Goal: Task Accomplishment & Management: Use online tool/utility

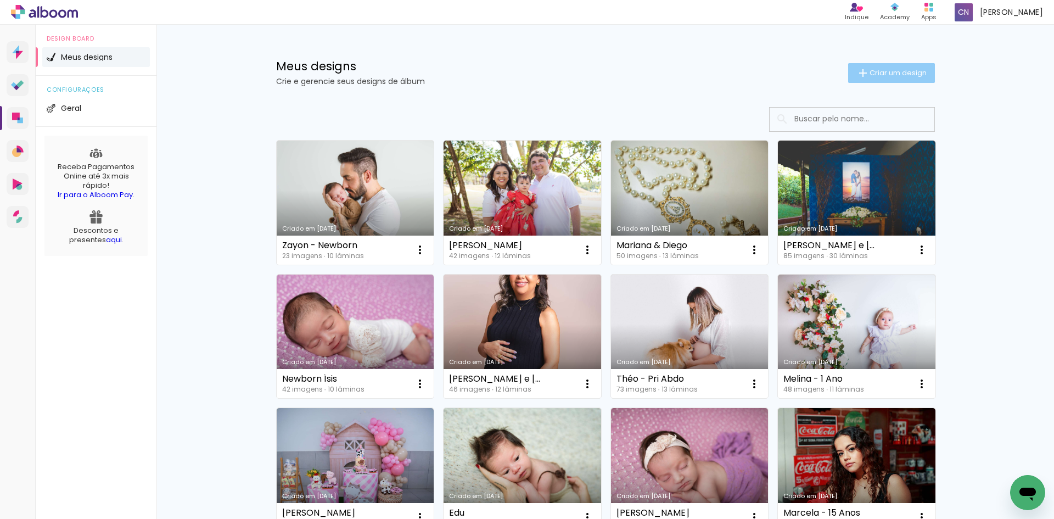
click at [886, 70] on span "Criar um design" at bounding box center [897, 72] width 57 height 7
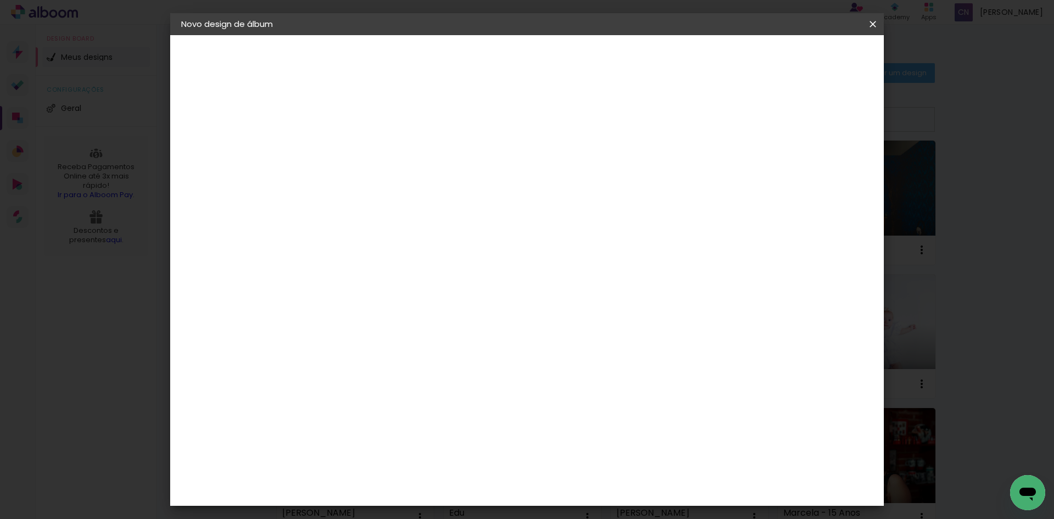
click at [361, 141] on input at bounding box center [361, 147] width 0 height 17
type input "N"
type input "a"
type input "A"
type input "1 Ano - U"
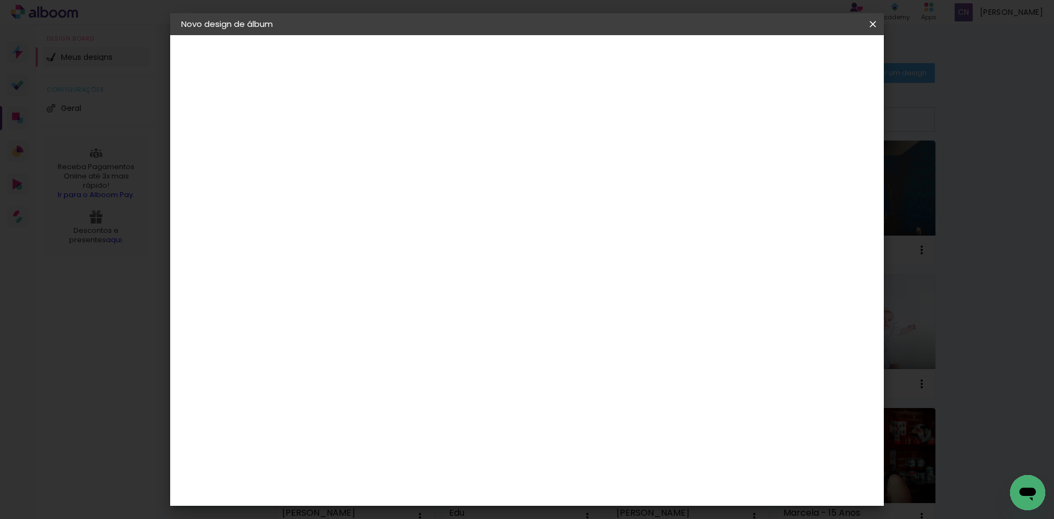
type paper-input "1 Ano - U"
type input "1 Ano - Isadora"
type paper-input "1 Ano - Isadora"
click at [0, 0] on slot "Avançar" at bounding box center [0, 0] width 0 height 0
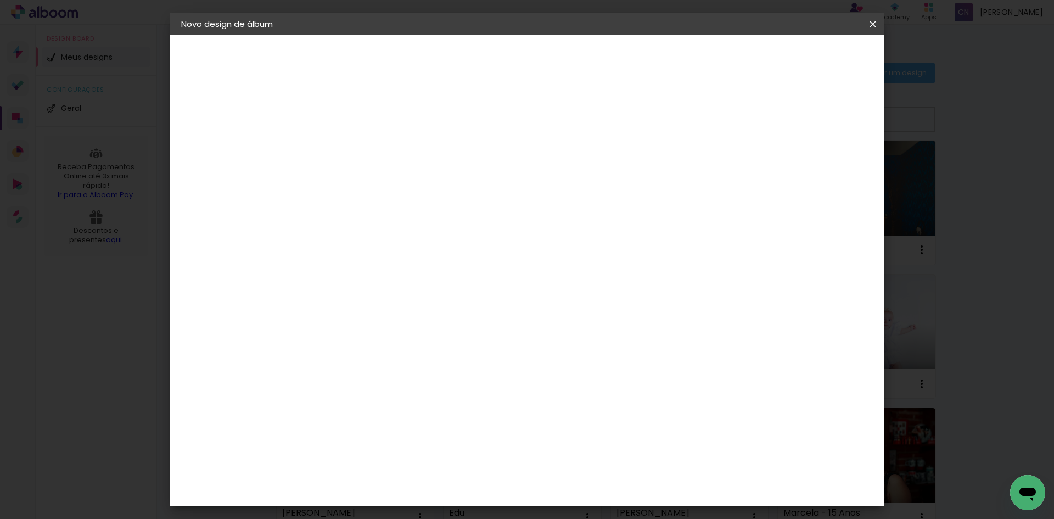
click at [0, 0] on slot "Avançar" at bounding box center [0, 0] width 0 height 0
click at [448, 198] on div "Opções disponíveis Padrão Tamanho Escolha o tamanho" at bounding box center [388, 208] width 119 height 205
click at [403, 185] on input "text" at bounding box center [382, 191] width 43 height 17
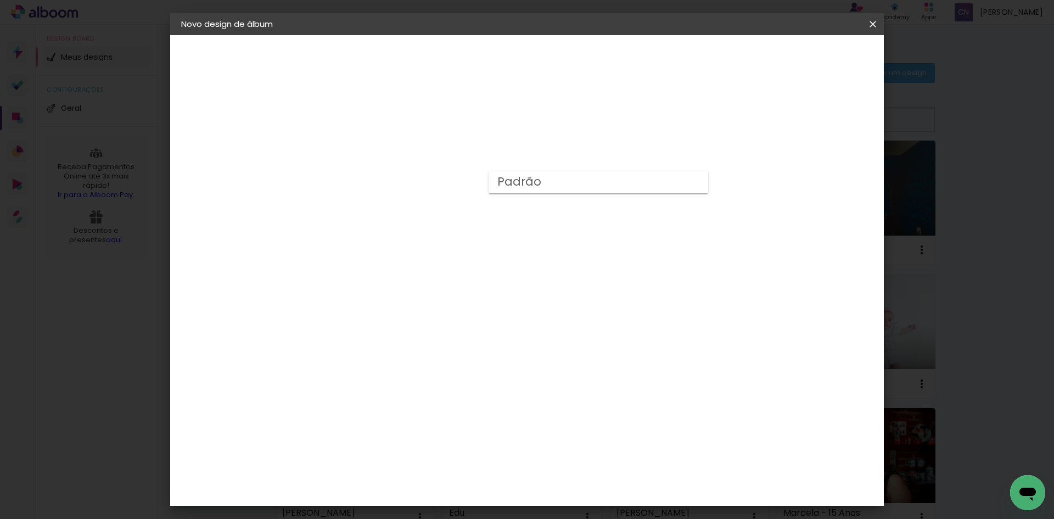
click at [420, 225] on div "Escolha o tamanho" at bounding box center [389, 250] width 64 height 51
click at [403, 183] on input "text" at bounding box center [382, 191] width 43 height 17
click at [0, 0] on slot "Padrão" at bounding box center [0, 0] width 0 height 0
type input "Padrão"
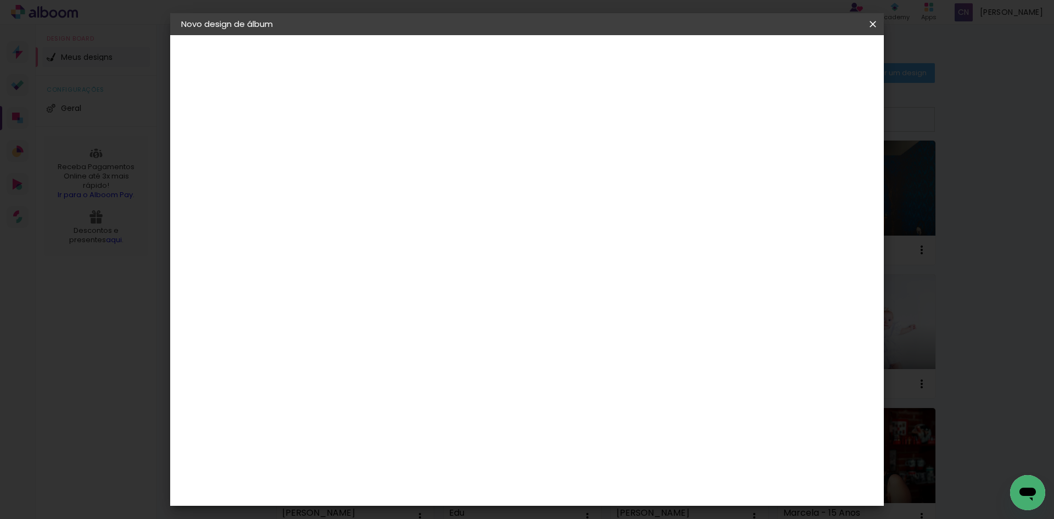
click at [0, 0] on slot "Avançar" at bounding box center [0, 0] width 0 height 0
click at [827, 42] on header "Revisão Verifique as configurações do seu álbum. Voltar Iniciar design" at bounding box center [572, 63] width 519 height 57
click at [804, 54] on span "Iniciar design" at bounding box center [779, 58] width 50 height 8
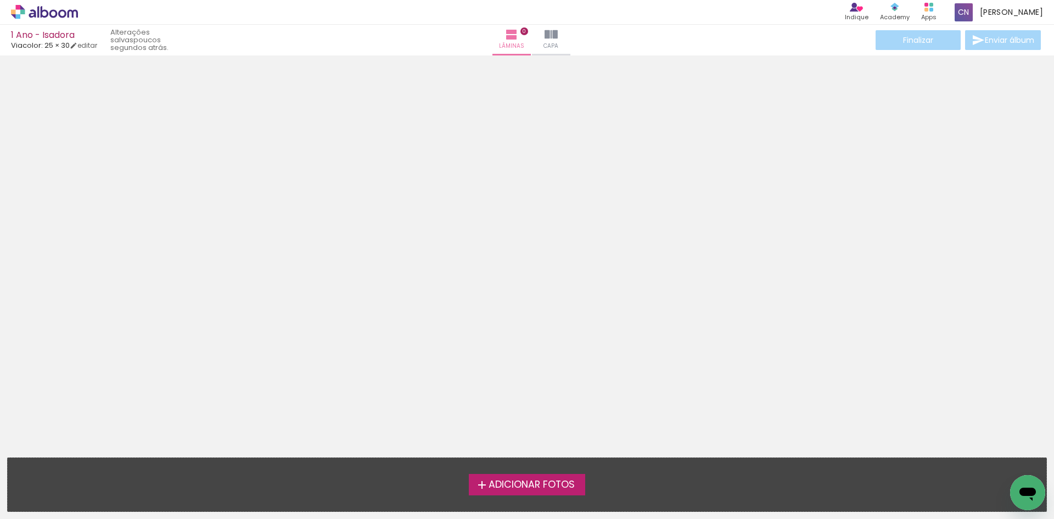
click at [541, 476] on label "Adicionar Fotos" at bounding box center [527, 484] width 117 height 21
click at [0, 0] on input "file" at bounding box center [0, 0] width 0 height 0
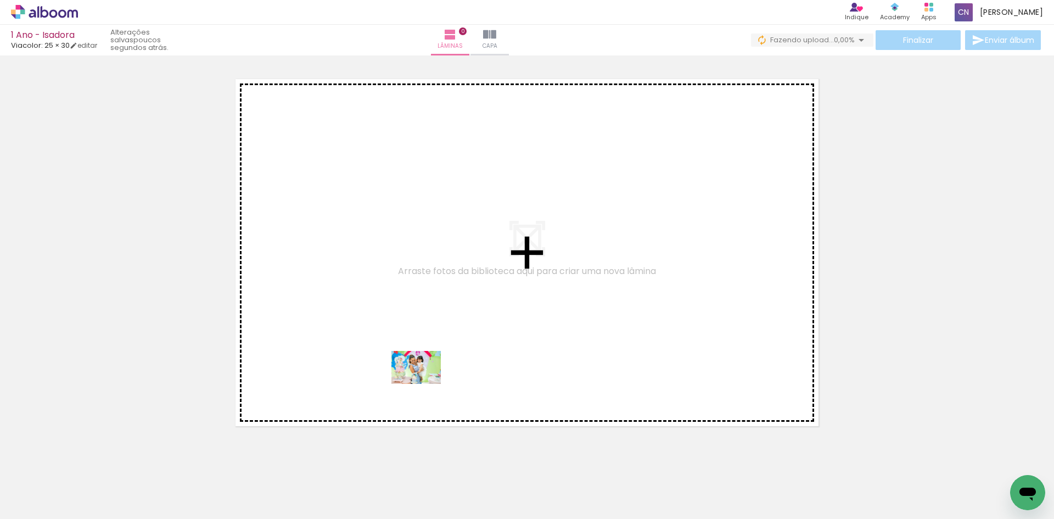
drag, startPoint x: 482, startPoint y: 491, endPoint x: 424, endPoint y: 384, distance: 122.0
click at [424, 384] on quentale-workspace at bounding box center [527, 259] width 1054 height 519
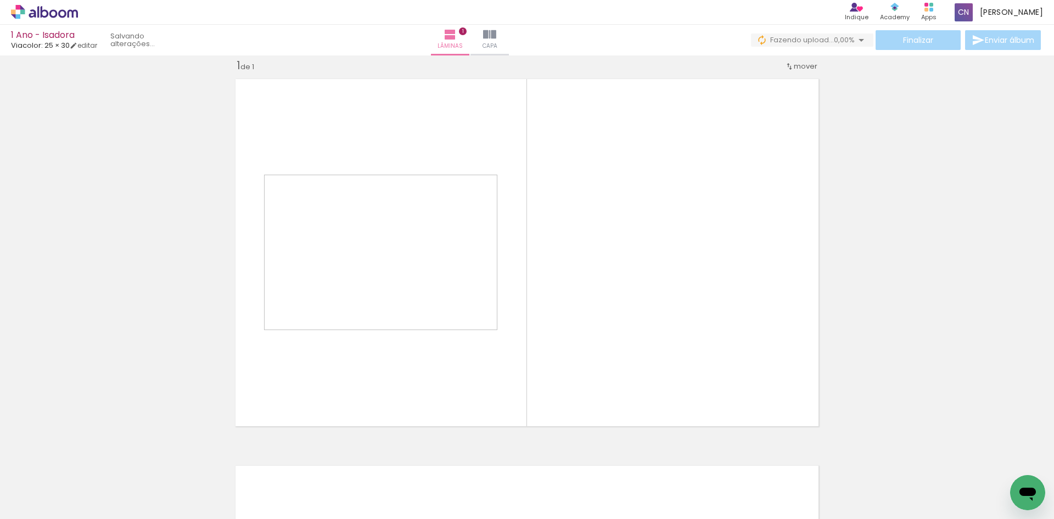
scroll to position [14, 0]
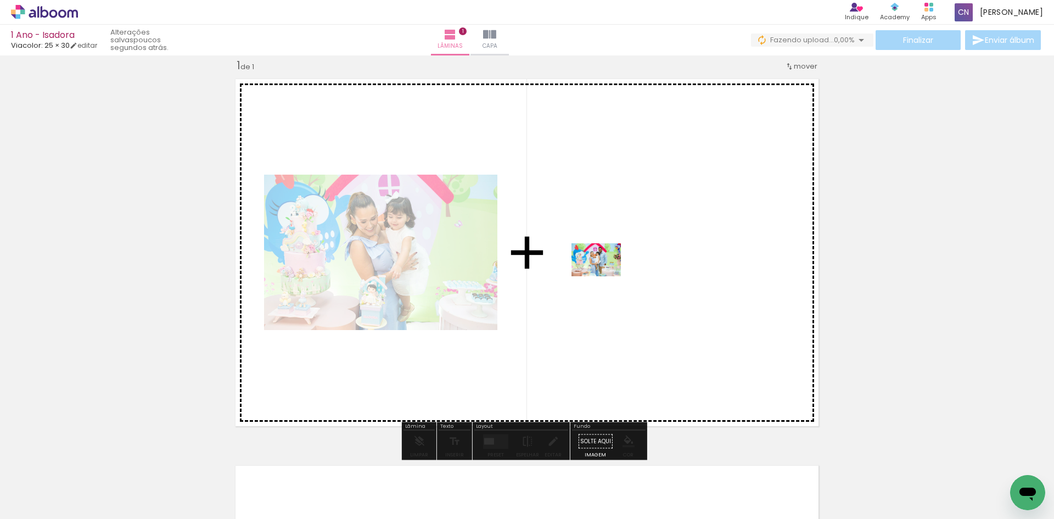
drag, startPoint x: 555, startPoint y: 489, endPoint x: 604, endPoint y: 276, distance: 218.4
click at [604, 276] on quentale-workspace at bounding box center [527, 259] width 1054 height 519
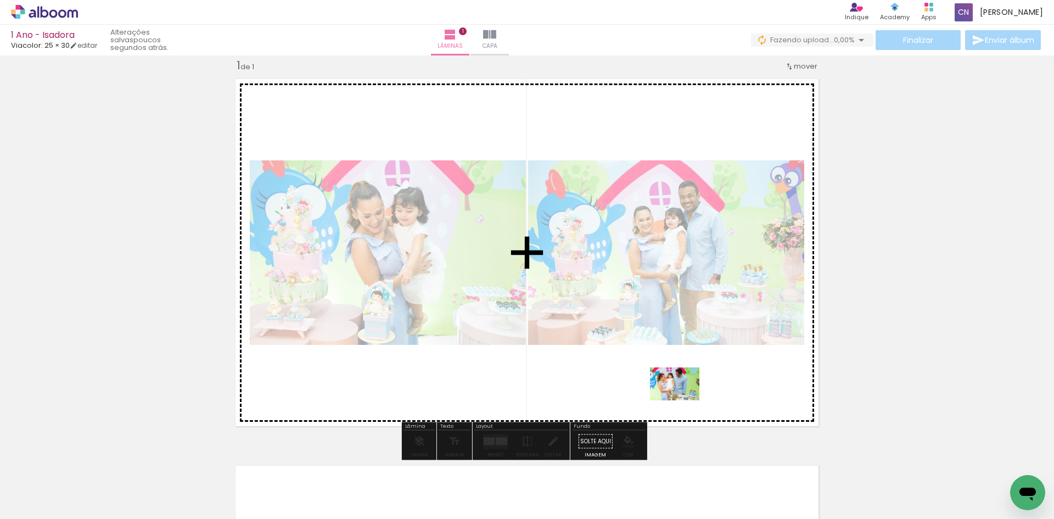
drag, startPoint x: 620, startPoint y: 475, endPoint x: 683, endPoint y: 400, distance: 97.8
click at [683, 400] on quentale-workspace at bounding box center [527, 259] width 1054 height 519
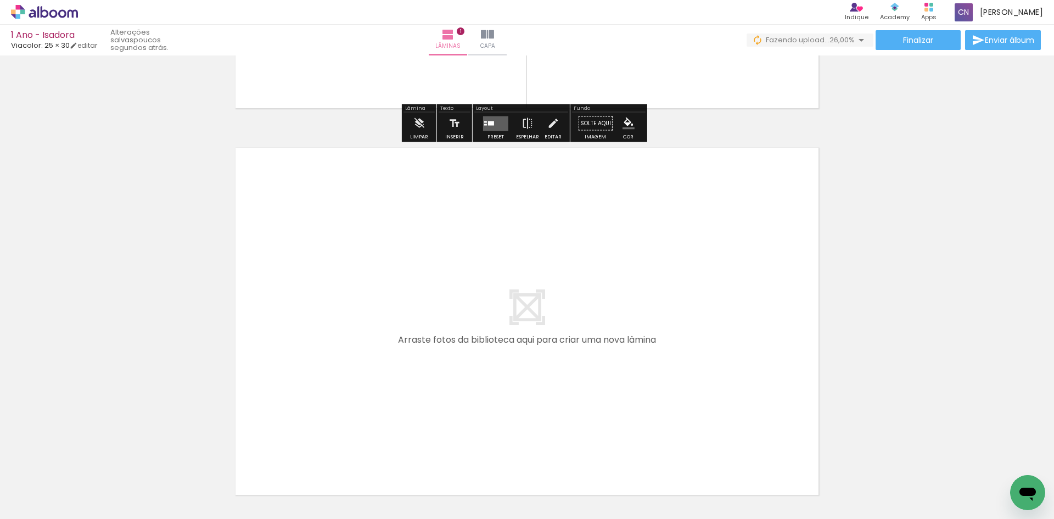
scroll to position [344, 0]
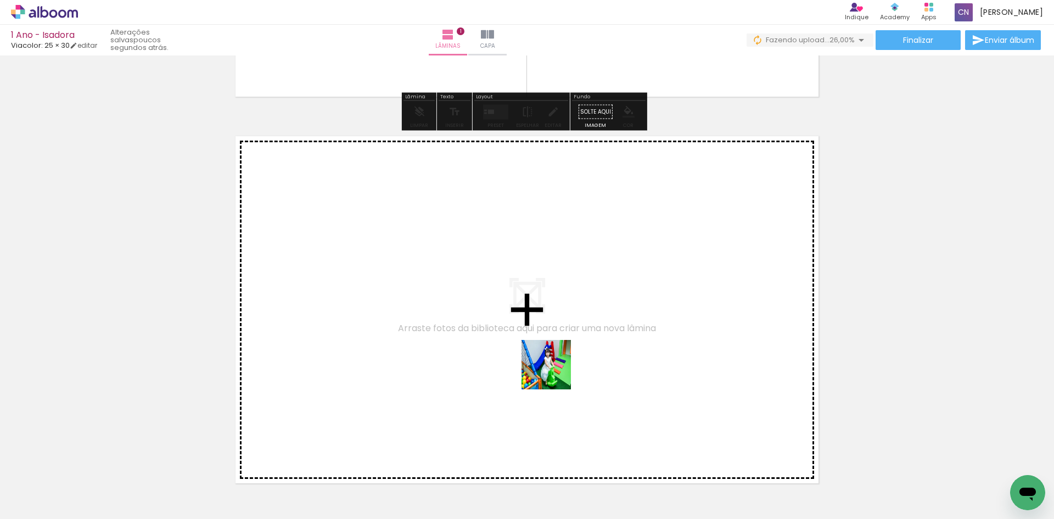
drag, startPoint x: 736, startPoint y: 489, endPoint x: 758, endPoint y: 459, distance: 37.8
click at [547, 368] on quentale-workspace at bounding box center [527, 259] width 1054 height 519
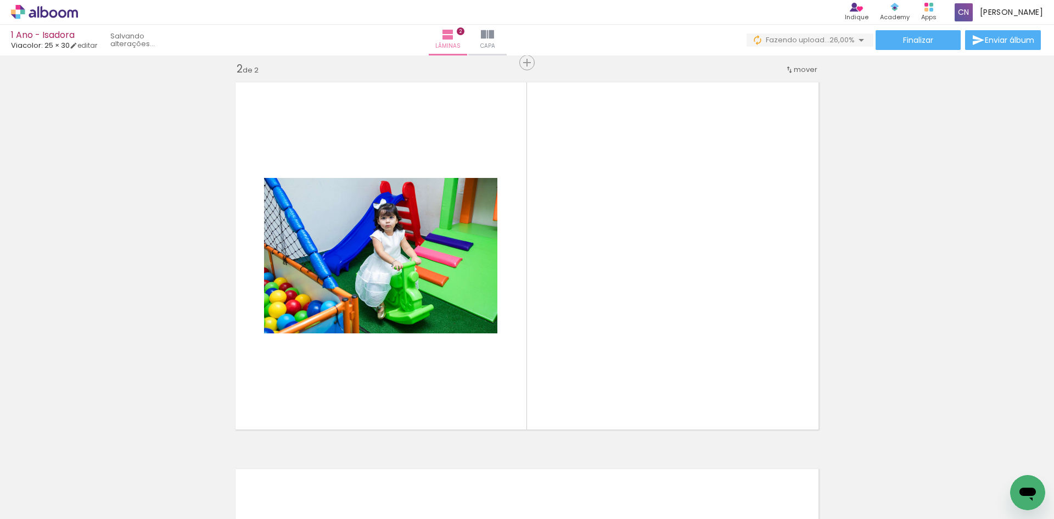
scroll to position [401, 0]
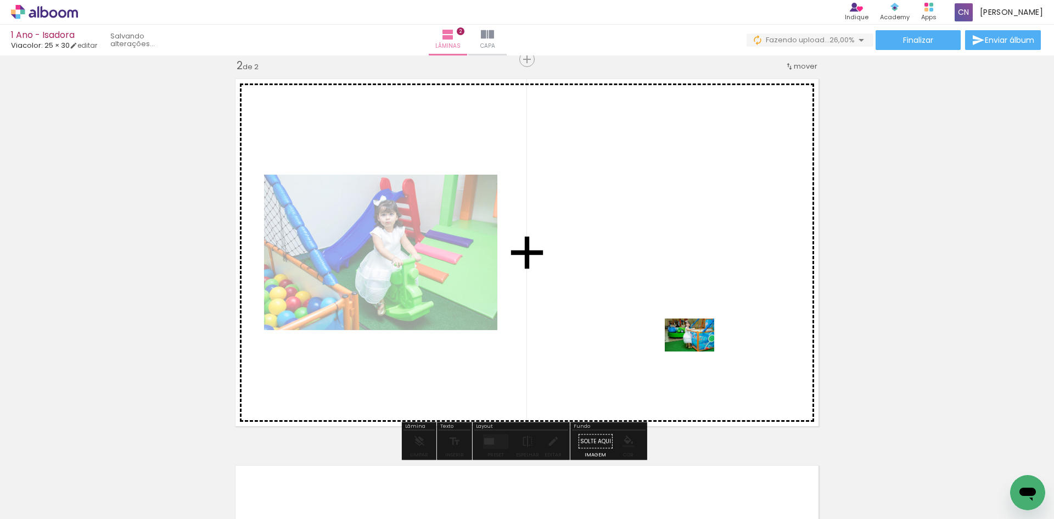
drag, startPoint x: 799, startPoint y: 487, endPoint x: 694, endPoint y: 350, distance: 173.1
click at [695, 350] on quentale-workspace at bounding box center [527, 259] width 1054 height 519
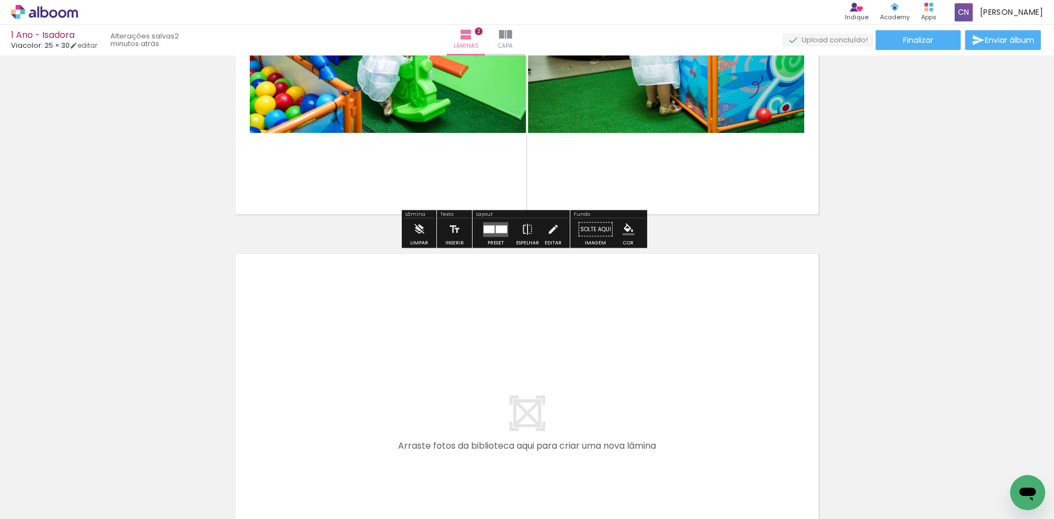
scroll to position [620, 0]
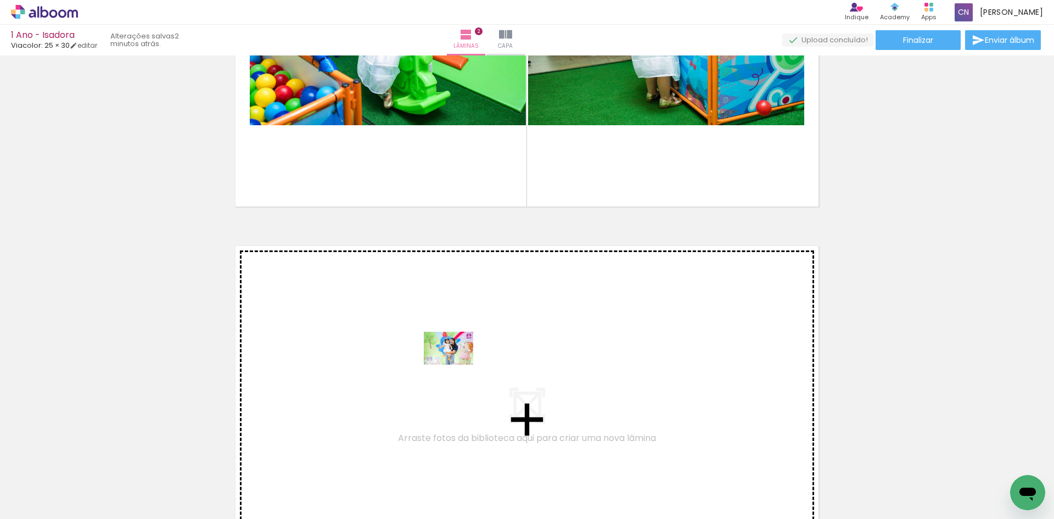
drag, startPoint x: 660, startPoint y: 470, endPoint x: 457, endPoint y: 364, distance: 229.2
click at [457, 364] on quentale-workspace at bounding box center [527, 259] width 1054 height 519
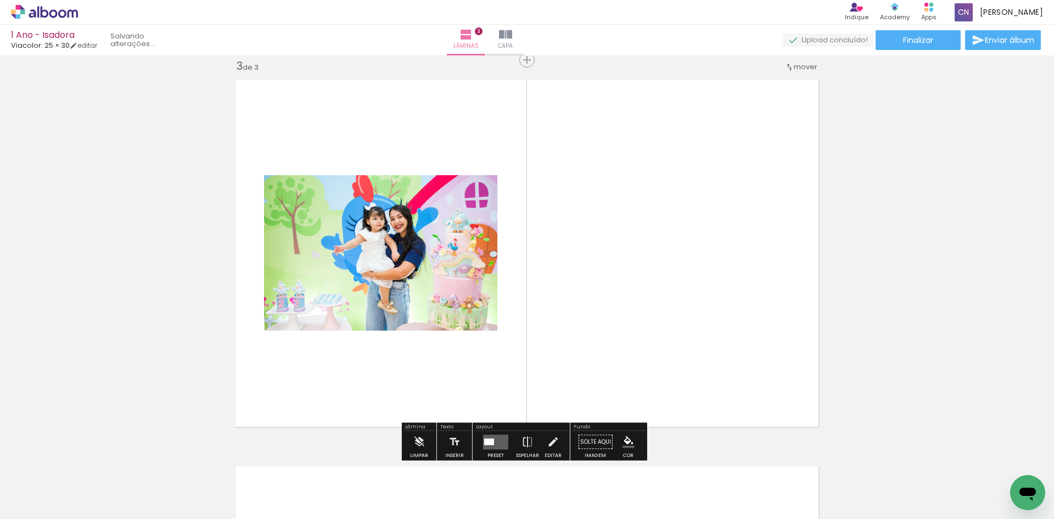
scroll to position [787, 0]
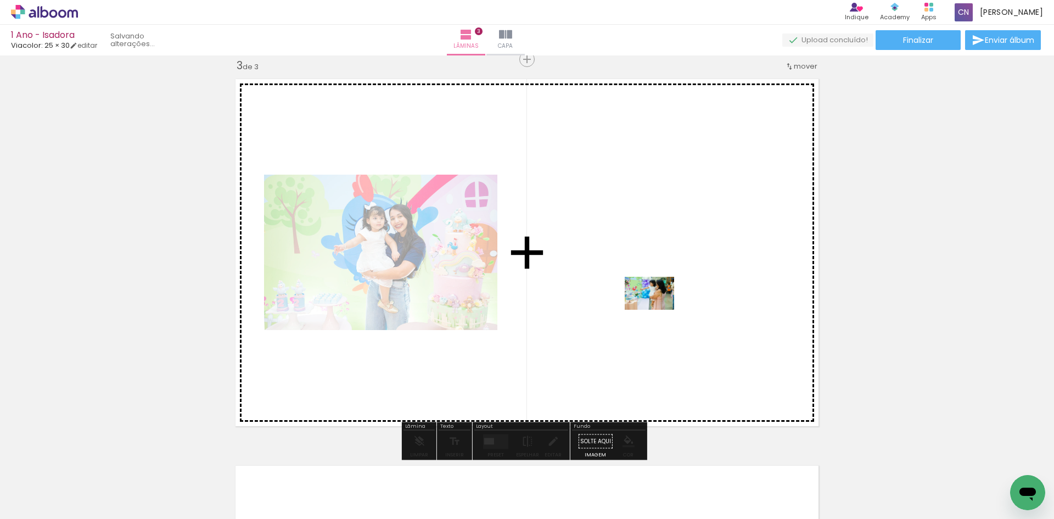
drag, startPoint x: 856, startPoint y: 492, endPoint x: 650, endPoint y: 303, distance: 280.0
click at [650, 303] on quentale-workspace at bounding box center [527, 259] width 1054 height 519
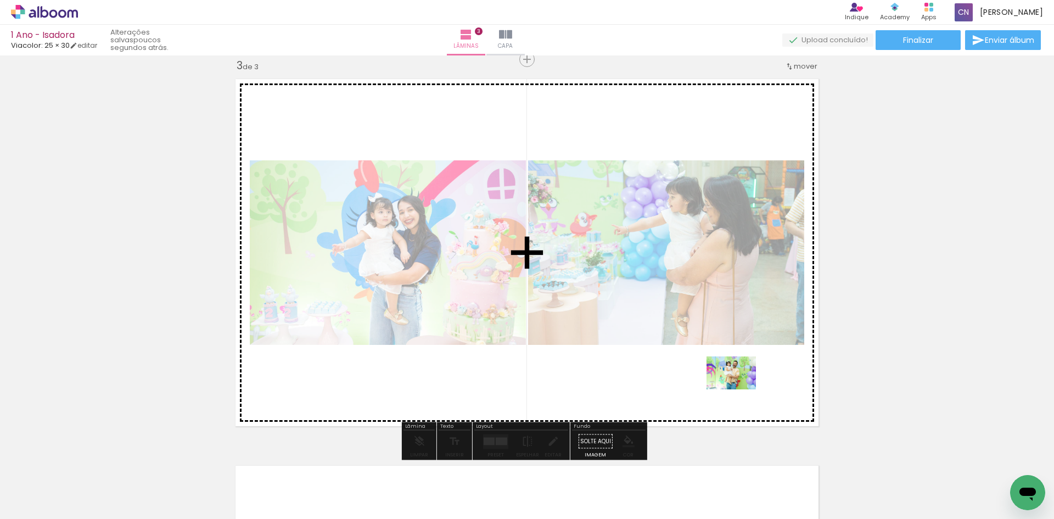
drag, startPoint x: 910, startPoint y: 489, endPoint x: 739, endPoint y: 389, distance: 198.2
click at [739, 389] on quentale-workspace at bounding box center [527, 259] width 1054 height 519
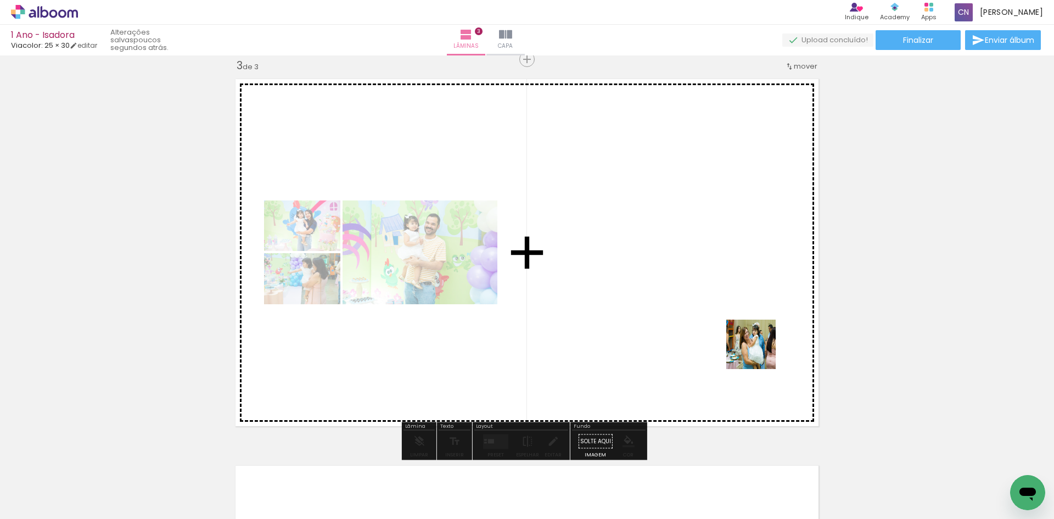
drag, startPoint x: 974, startPoint y: 493, endPoint x: 731, endPoint y: 327, distance: 294.8
click at [731, 327] on quentale-workspace at bounding box center [527, 259] width 1054 height 519
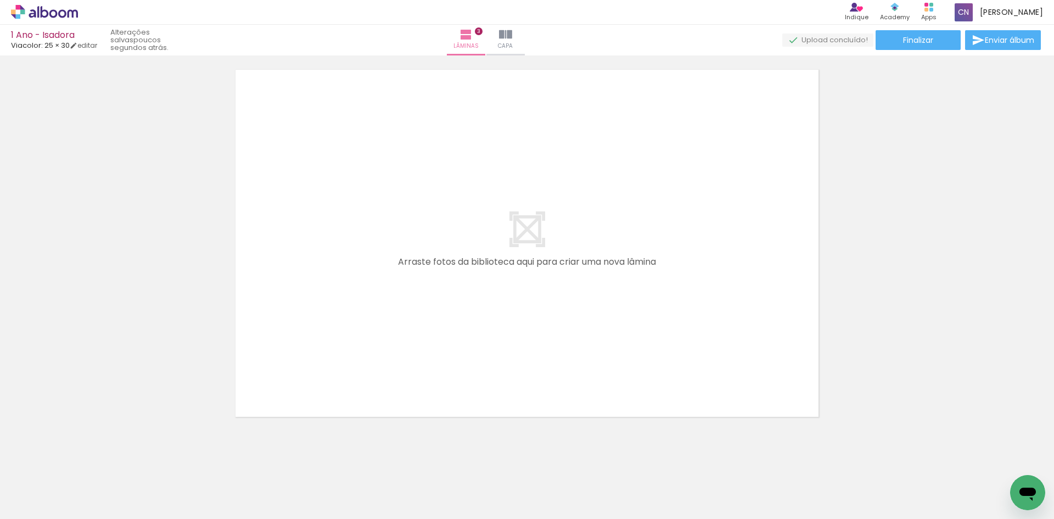
scroll to position [1194, 0]
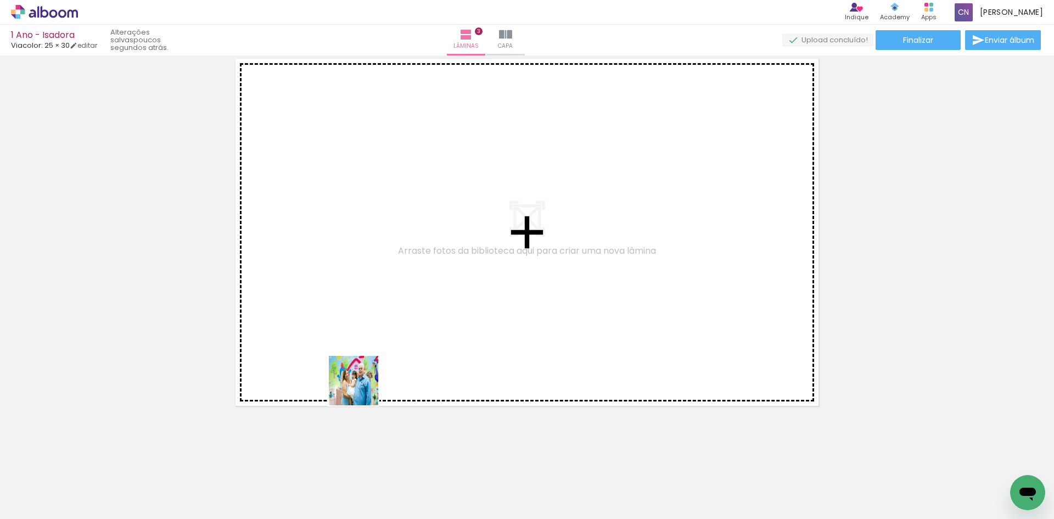
drag, startPoint x: 362, startPoint y: 491, endPoint x: 444, endPoint y: 457, distance: 89.1
click at [362, 374] on quentale-workspace at bounding box center [527, 259] width 1054 height 519
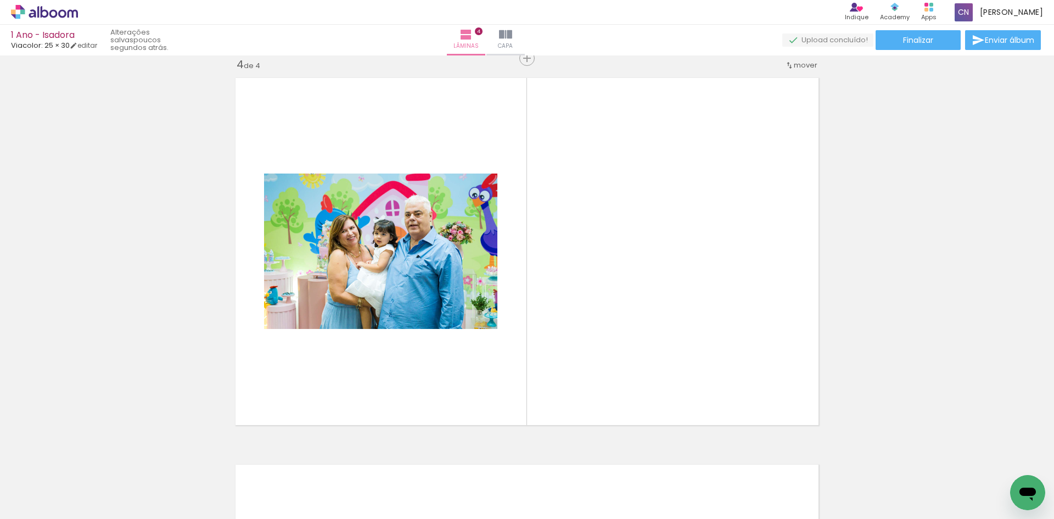
scroll to position [1173, 0]
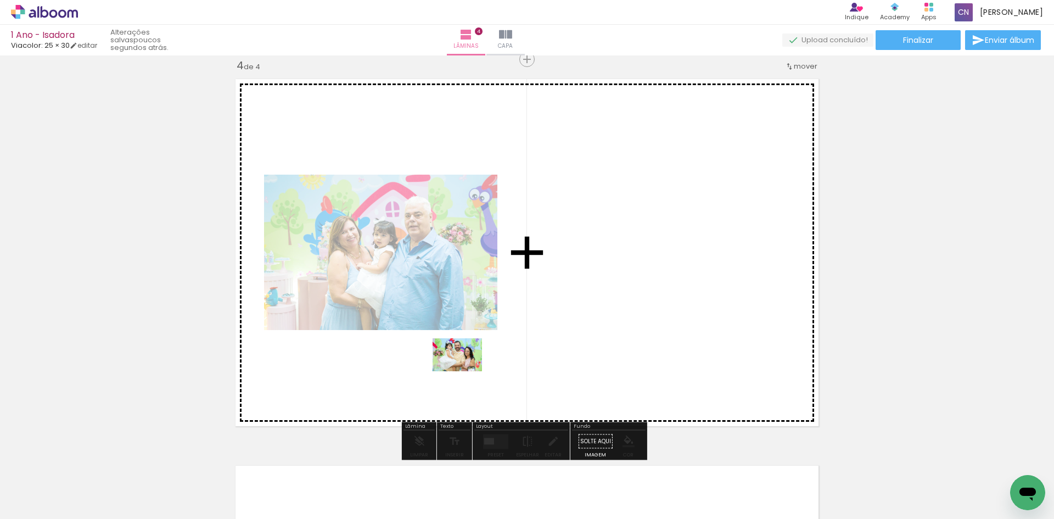
drag, startPoint x: 438, startPoint y: 488, endPoint x: 488, endPoint y: 398, distance: 102.7
click at [467, 367] on quentale-workspace at bounding box center [527, 259] width 1054 height 519
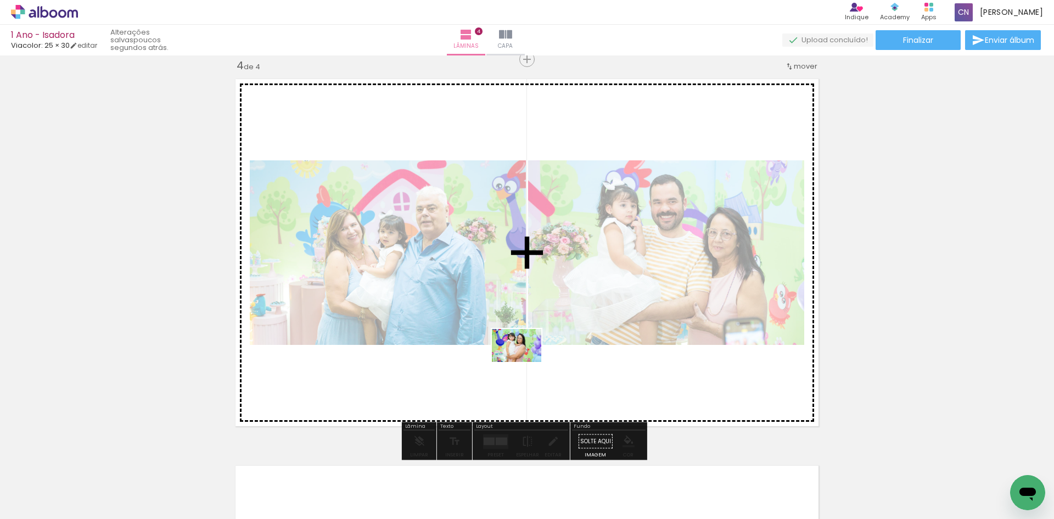
drag, startPoint x: 517, startPoint y: 440, endPoint x: 525, endPoint y: 362, distance: 78.8
click at [525, 362] on quentale-workspace at bounding box center [527, 259] width 1054 height 519
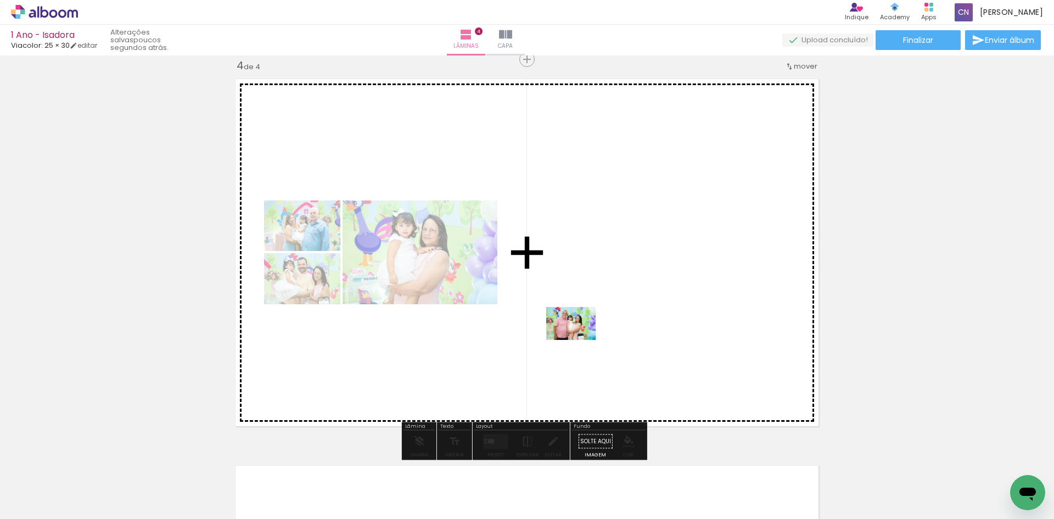
drag, startPoint x: 560, startPoint y: 458, endPoint x: 579, endPoint y: 339, distance: 120.0
click at [579, 339] on quentale-workspace at bounding box center [527, 259] width 1054 height 519
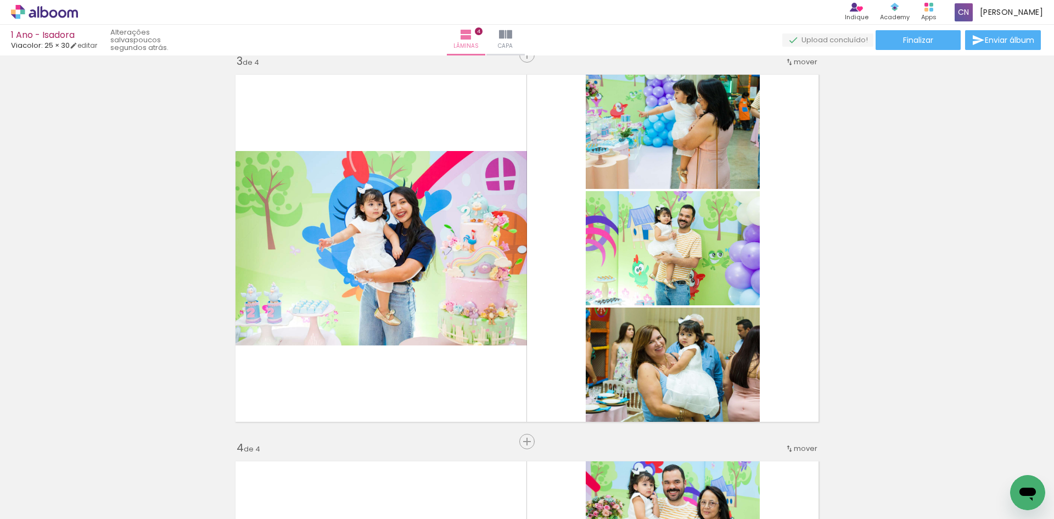
scroll to position [789, 0]
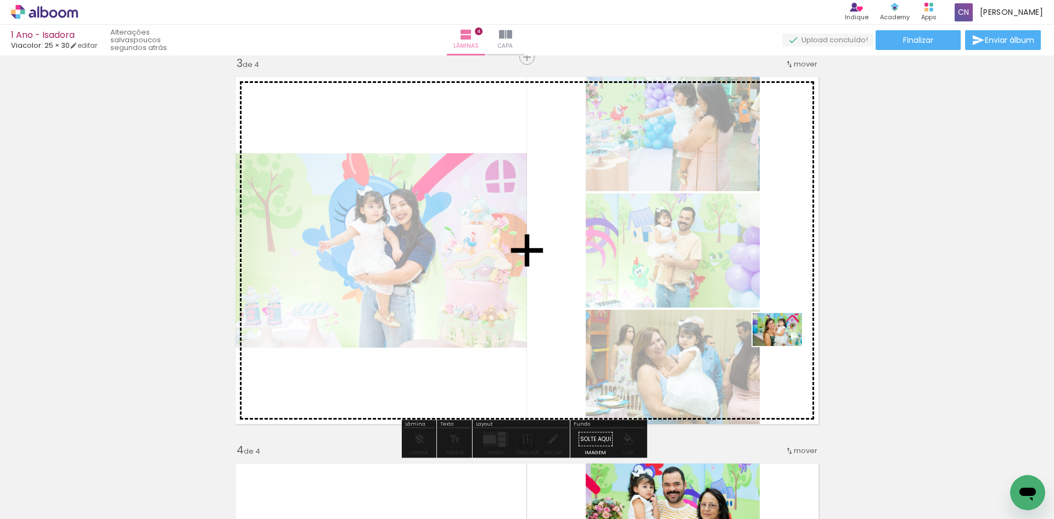
drag, startPoint x: 801, startPoint y: 479, endPoint x: 785, endPoint y: 346, distance: 134.2
click at [785, 346] on quentale-workspace at bounding box center [527, 259] width 1054 height 519
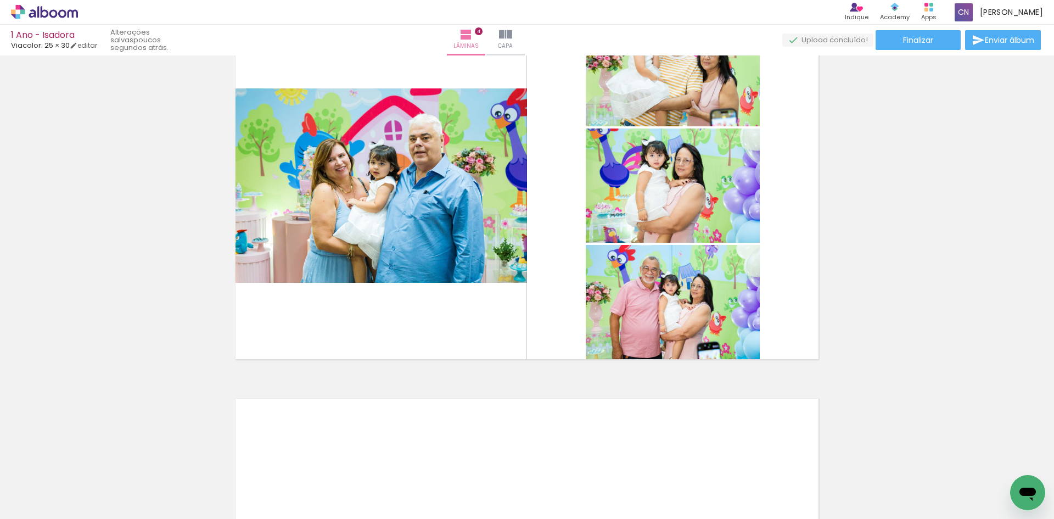
scroll to position [1283, 0]
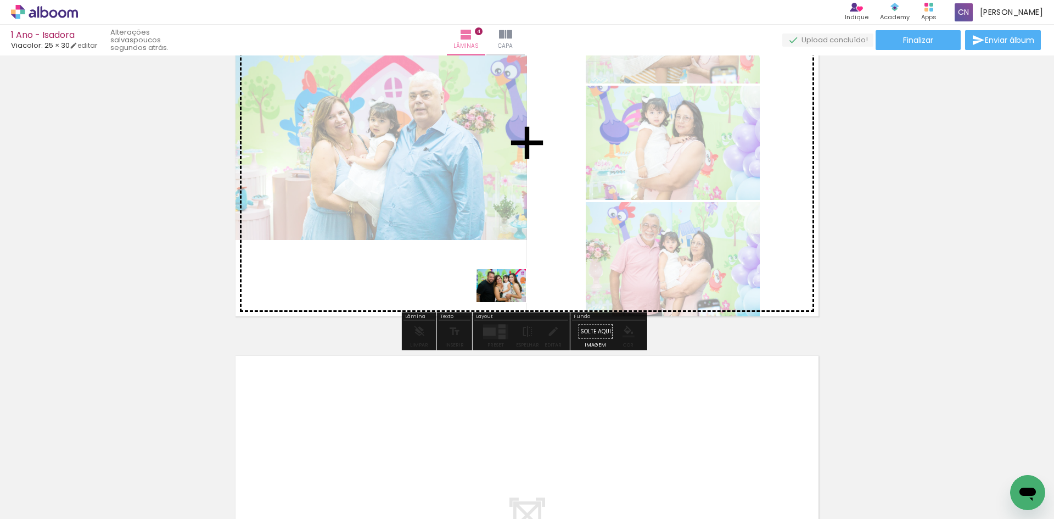
drag, startPoint x: 866, startPoint y: 484, endPoint x: 504, endPoint y: 299, distance: 407.1
click at [504, 299] on quentale-workspace at bounding box center [527, 259] width 1054 height 519
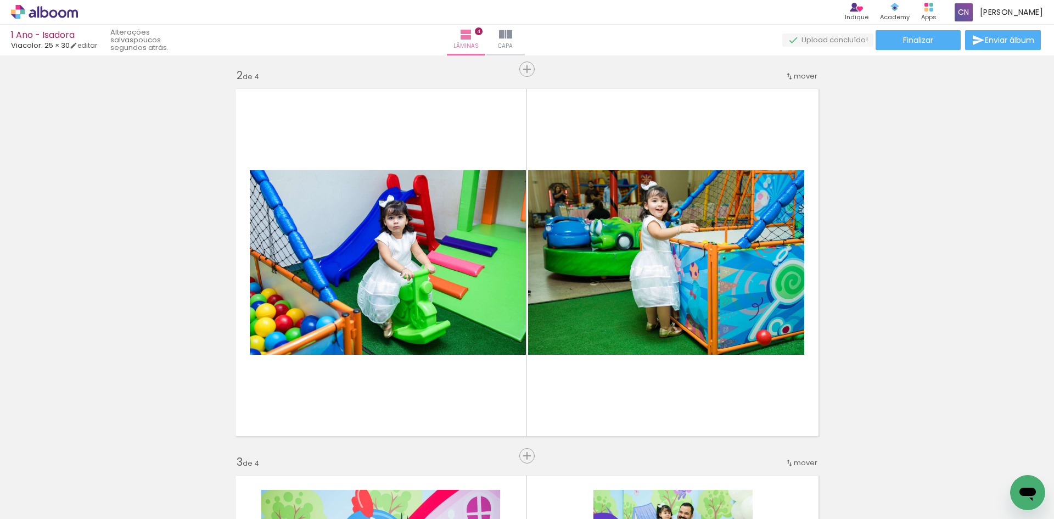
scroll to position [350, 0]
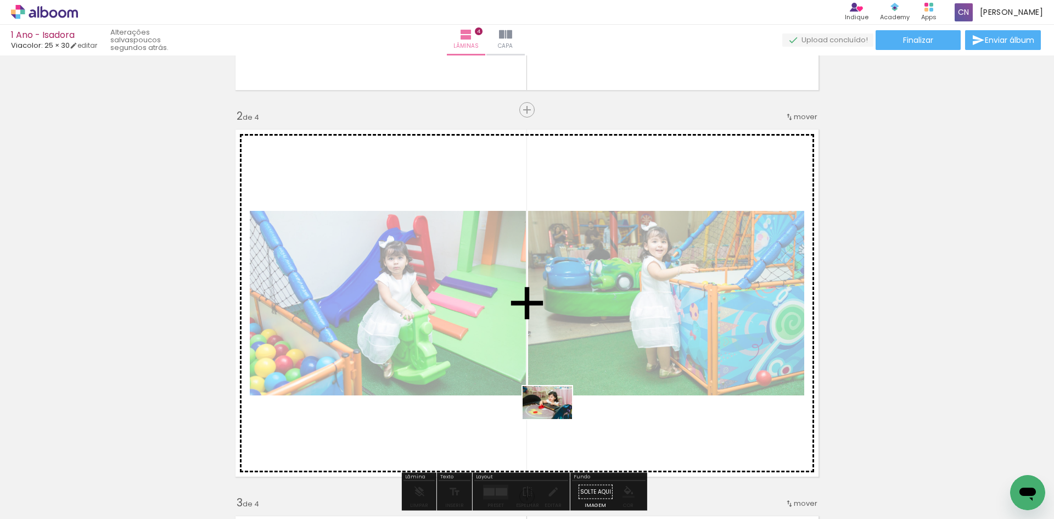
drag, startPoint x: 616, startPoint y: 493, endPoint x: 551, endPoint y: 413, distance: 103.0
click at [551, 413] on quentale-workspace at bounding box center [527, 259] width 1054 height 519
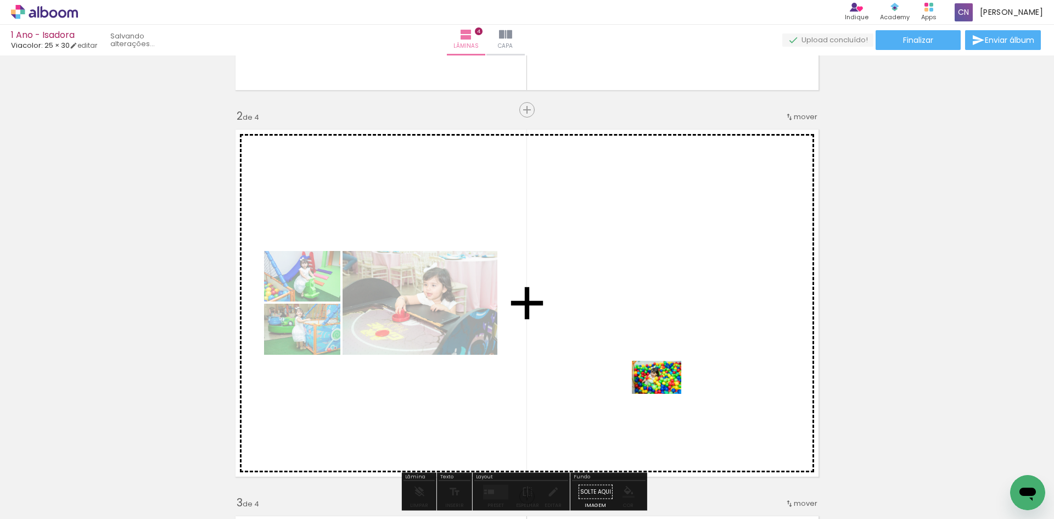
drag, startPoint x: 690, startPoint y: 493, endPoint x: 662, endPoint y: 388, distance: 108.9
click at [662, 388] on quentale-workspace at bounding box center [527, 259] width 1054 height 519
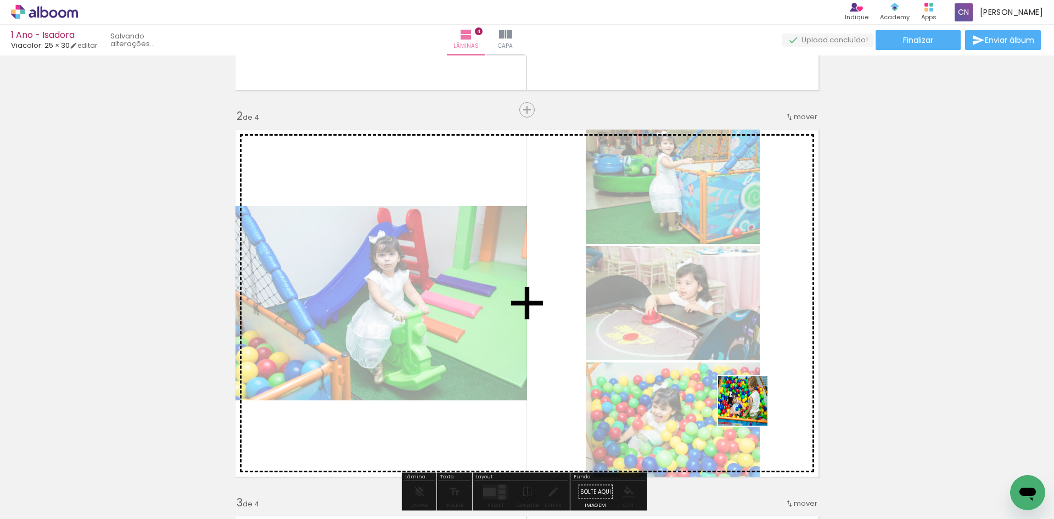
drag, startPoint x: 745, startPoint y: 490, endPoint x: 761, endPoint y: 392, distance: 99.1
click at [761, 392] on quentale-workspace at bounding box center [527, 259] width 1054 height 519
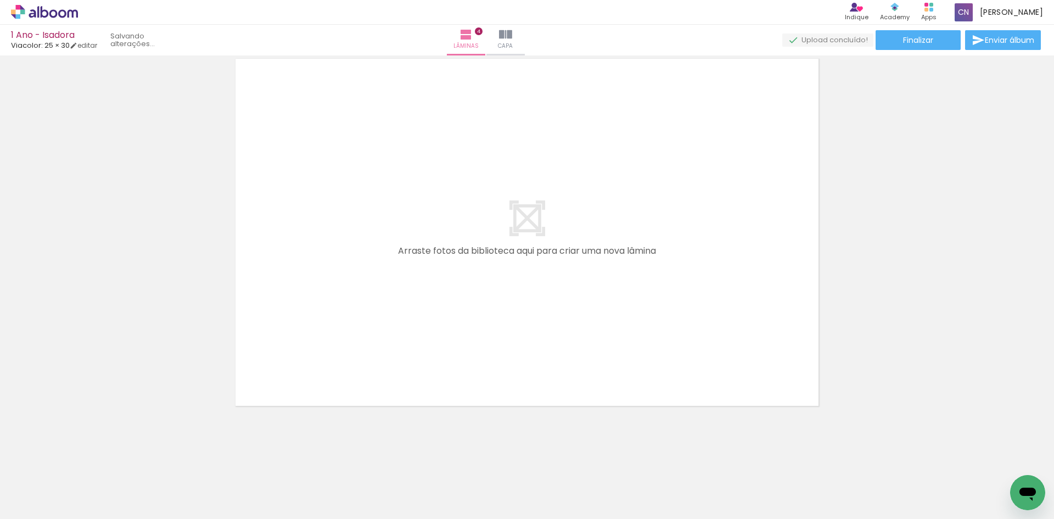
scroll to position [0, 1013]
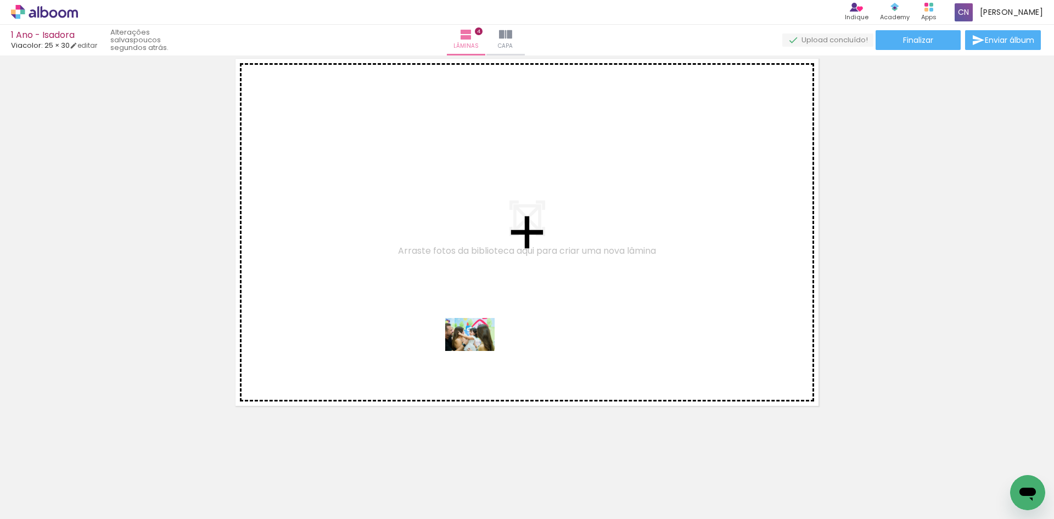
drag, startPoint x: 586, startPoint y: 488, endPoint x: 478, endPoint y: 351, distance: 175.1
click at [478, 351] on quentale-workspace at bounding box center [527, 259] width 1054 height 519
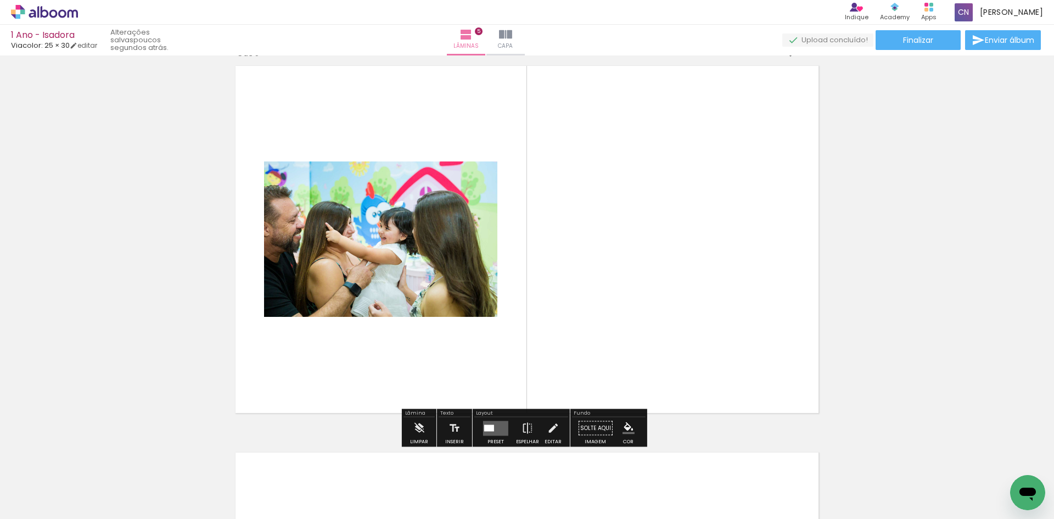
scroll to position [1560, 0]
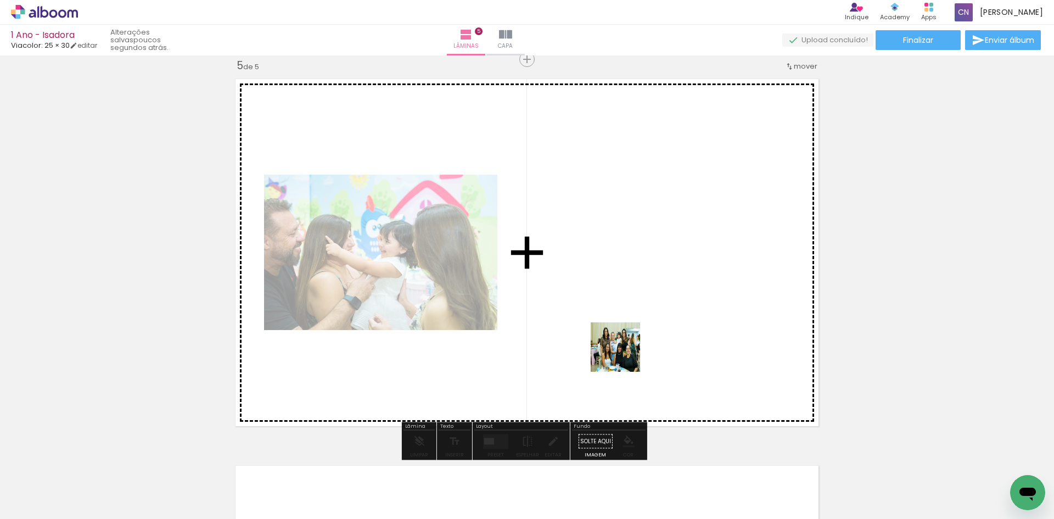
drag, startPoint x: 640, startPoint y: 486, endPoint x: 619, endPoint y: 352, distance: 135.5
click at [617, 342] on quentale-workspace at bounding box center [527, 259] width 1054 height 519
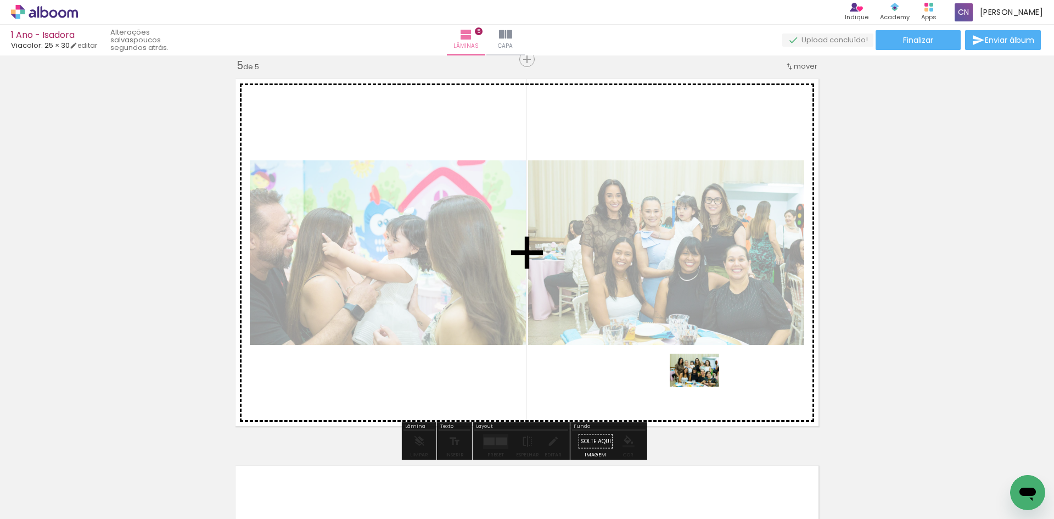
drag, startPoint x: 705, startPoint y: 488, endPoint x: 702, endPoint y: 379, distance: 108.7
click at [702, 379] on quentale-workspace at bounding box center [527, 259] width 1054 height 519
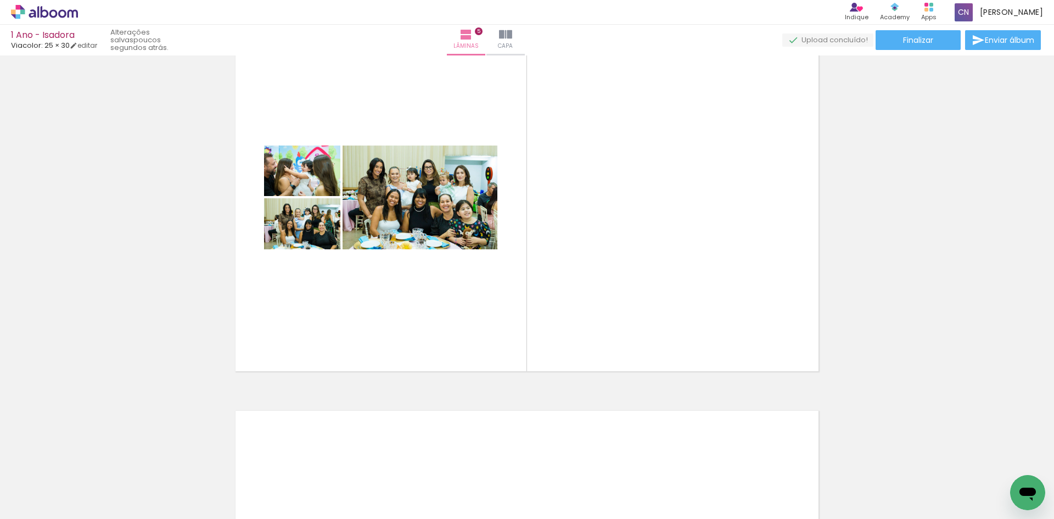
scroll to position [0, 1253]
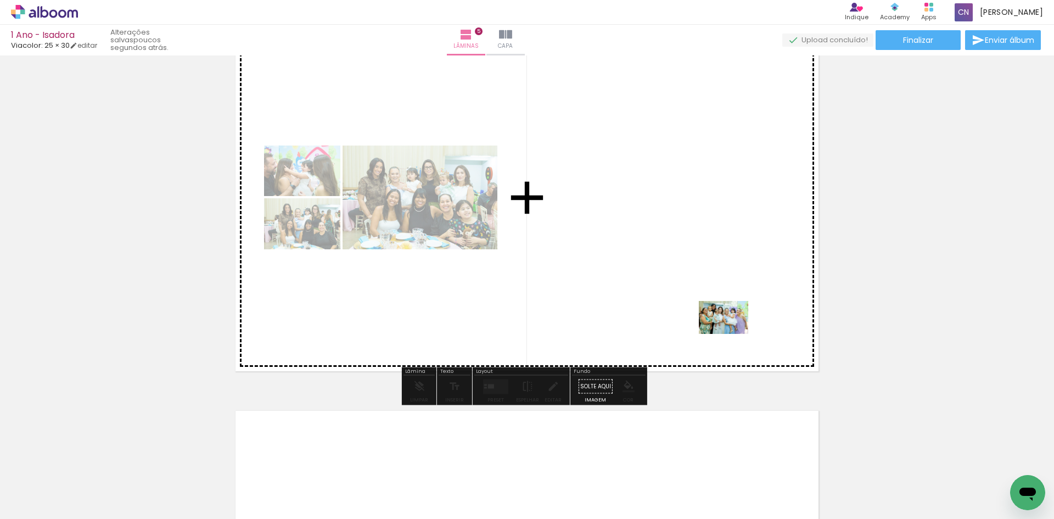
drag, startPoint x: 825, startPoint y: 483, endPoint x: 731, endPoint y: 334, distance: 176.3
click at [731, 334] on quentale-workspace at bounding box center [527, 259] width 1054 height 519
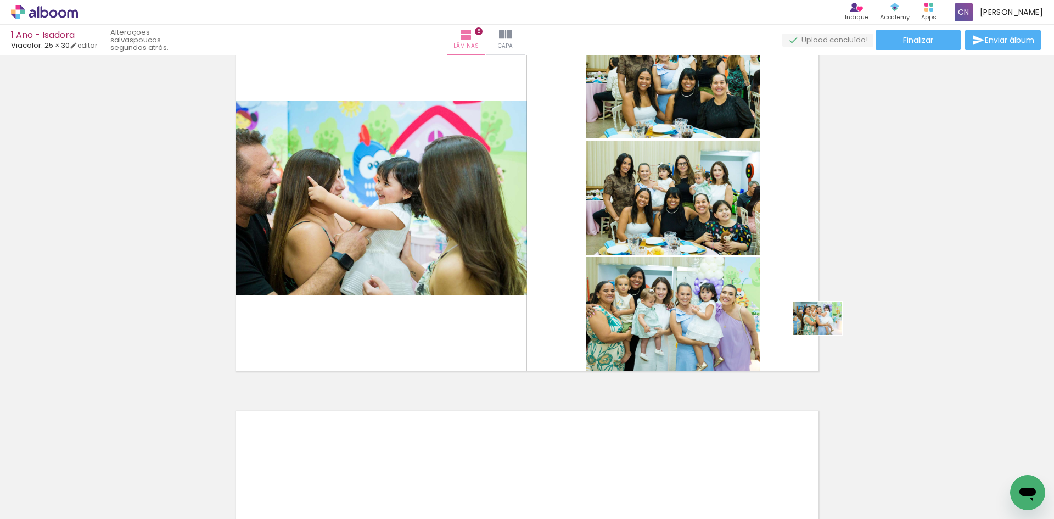
drag, startPoint x: 887, startPoint y: 478, endPoint x: 824, endPoint y: 334, distance: 157.5
click at [824, 334] on quentale-workspace at bounding box center [527, 259] width 1054 height 519
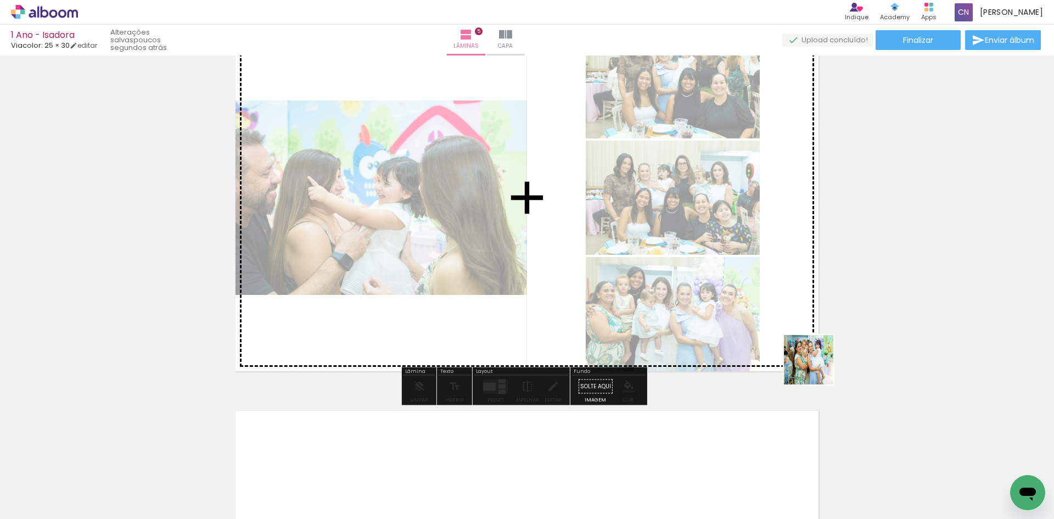
drag, startPoint x: 902, startPoint y: 479, endPoint x: 802, endPoint y: 357, distance: 157.9
click at [804, 358] on quentale-workspace at bounding box center [527, 259] width 1054 height 519
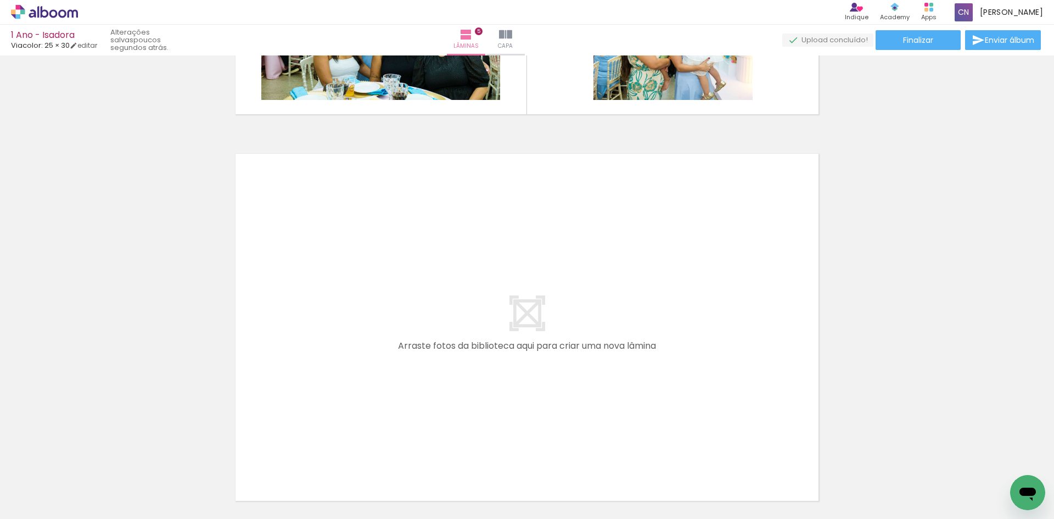
scroll to position [1889, 0]
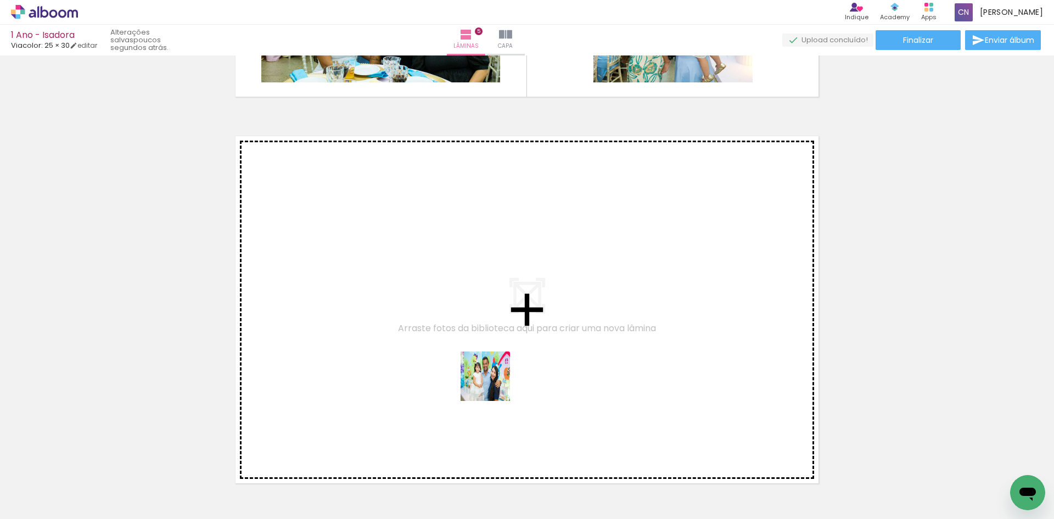
drag, startPoint x: 532, startPoint y: 484, endPoint x: 489, endPoint y: 376, distance: 116.3
click at [489, 376] on quentale-workspace at bounding box center [527, 259] width 1054 height 519
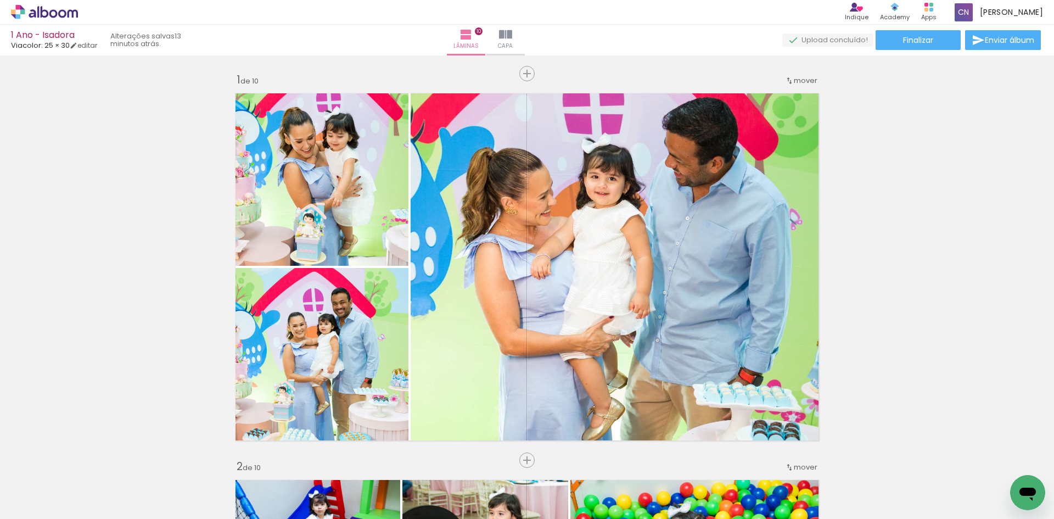
scroll to position [0, 2113]
